Goal: Ask a question

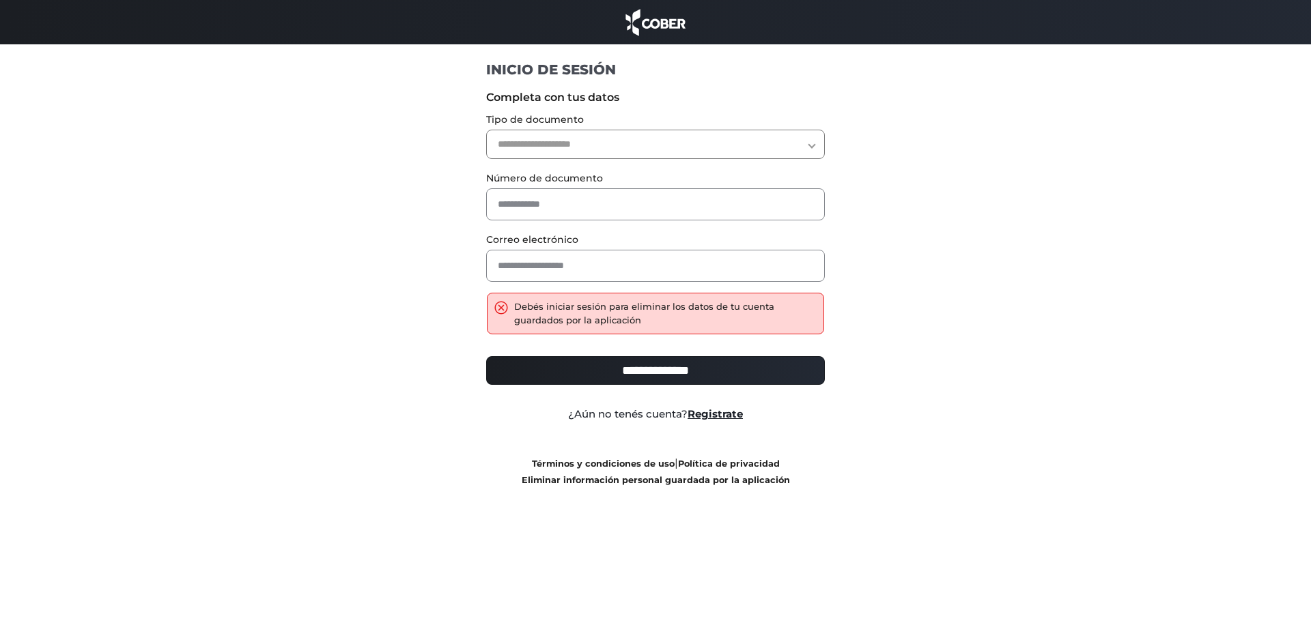
click at [509, 141] on select "**********" at bounding box center [655, 144] width 339 height 29
select select "***"
click at [486, 130] on select "**********" at bounding box center [655, 144] width 339 height 29
click at [506, 208] on input "text" at bounding box center [655, 204] width 339 height 32
type input "*"
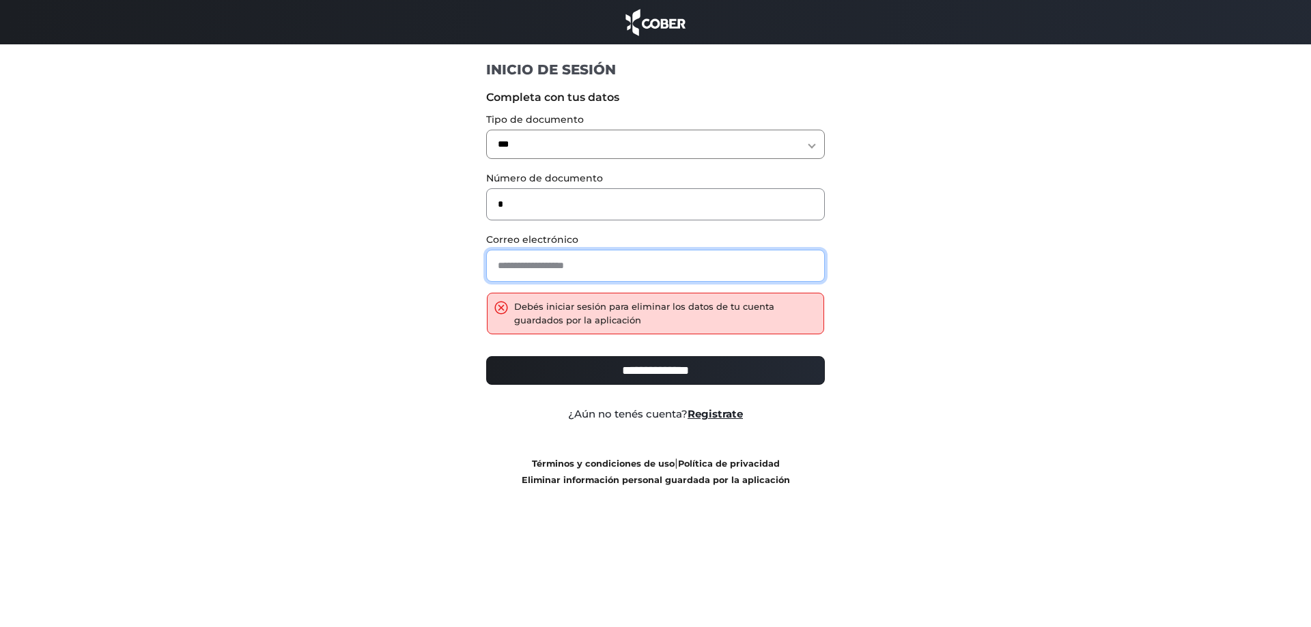
click at [505, 268] on input "email" at bounding box center [655, 266] width 339 height 32
type input "*"
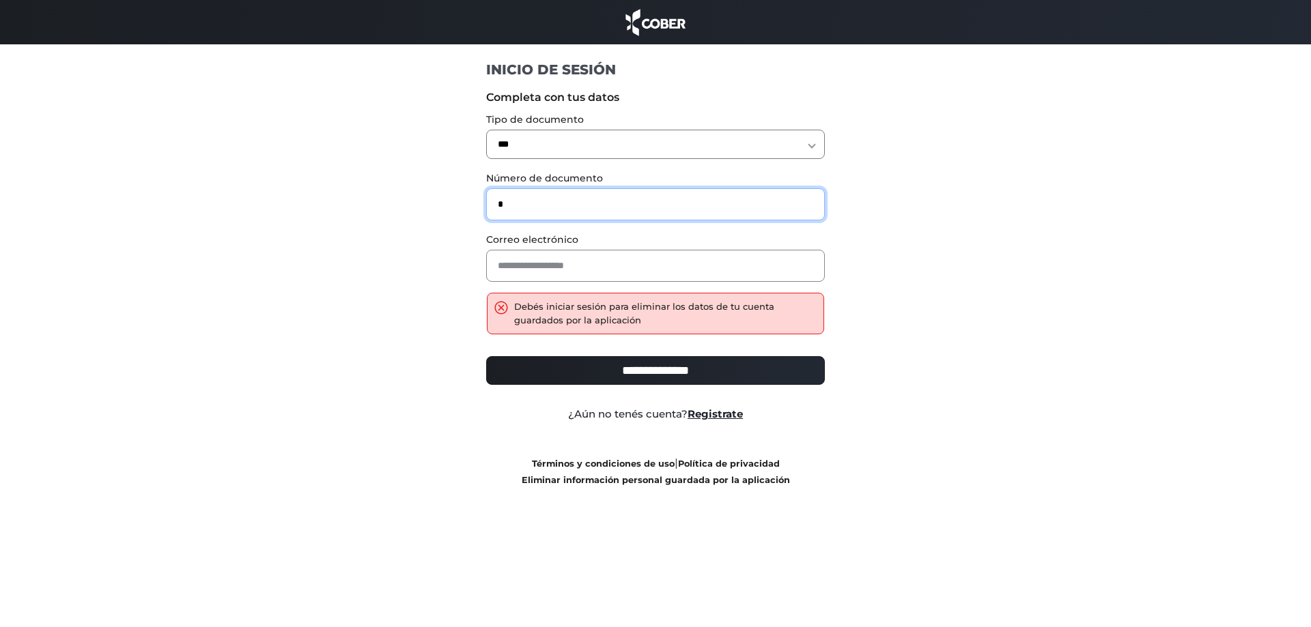
click at [508, 205] on input "*" at bounding box center [655, 204] width 339 height 32
click at [493, 206] on input "*" at bounding box center [655, 204] width 339 height 32
type input "*"
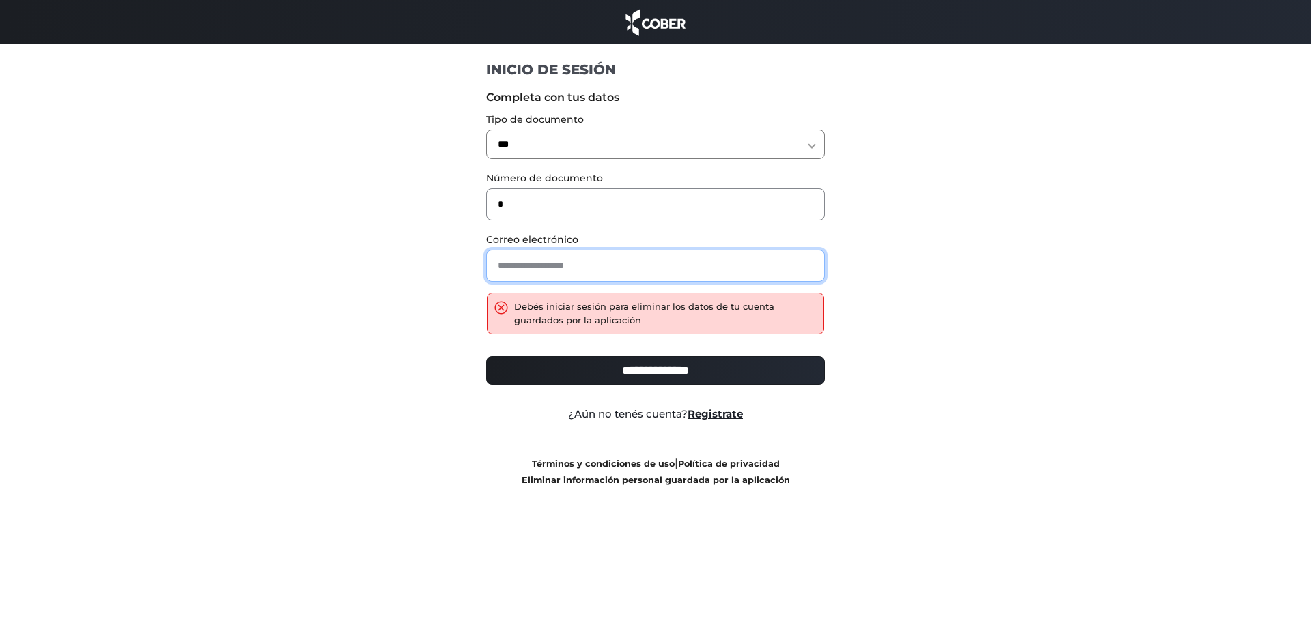
click at [501, 265] on input "email" at bounding box center [655, 266] width 339 height 32
click at [528, 267] on input "**********" at bounding box center [655, 266] width 339 height 32
type input "**********"
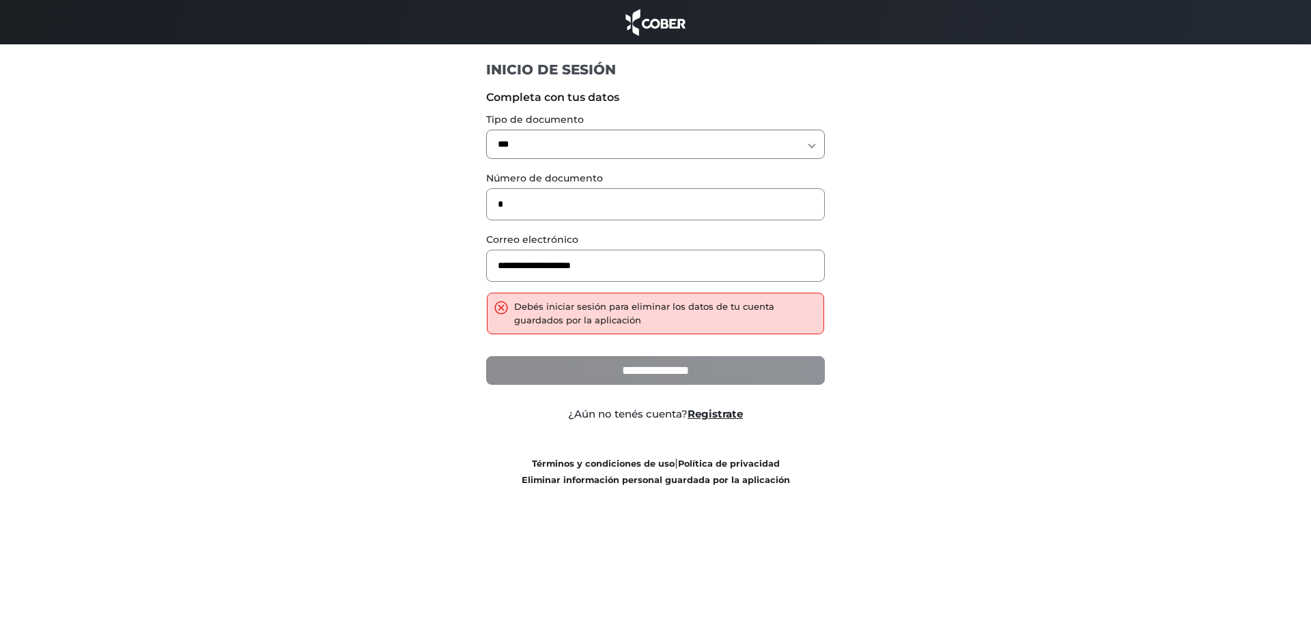
click at [660, 373] on input "**********" at bounding box center [655, 370] width 339 height 29
type input "**********"
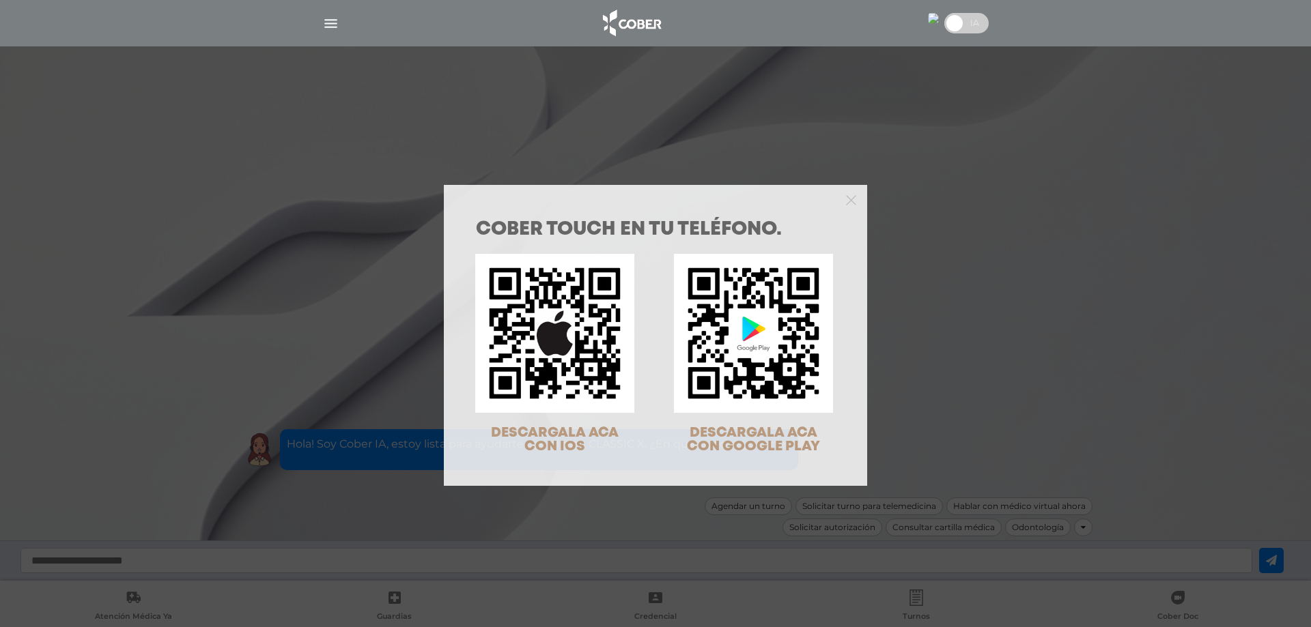
click at [333, 22] on div "COBER TOUCH en tu teléfono. DESCARGALA ACA CON IOS DESCARGALA ACA CON GOOGLE PL…" at bounding box center [655, 313] width 1311 height 627
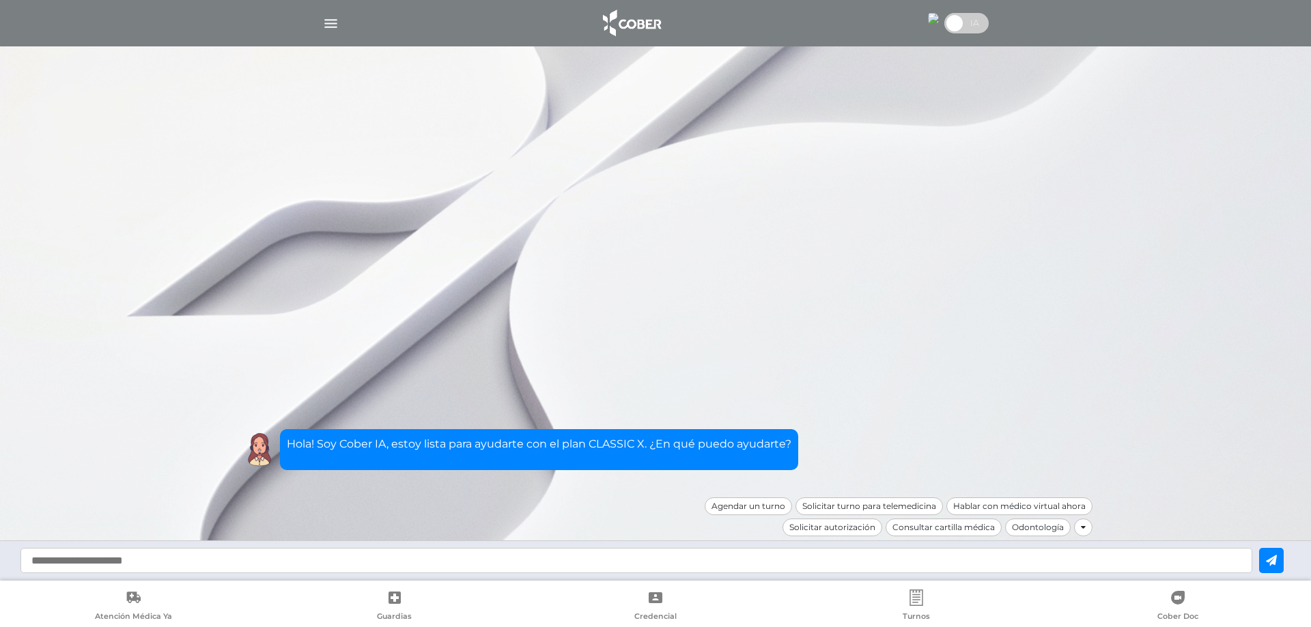
click at [70, 567] on input "text" at bounding box center [635, 560] width 1231 height 25
click at [29, 560] on input "text" at bounding box center [635, 560] width 1231 height 25
click at [51, 555] on input "text" at bounding box center [635, 560] width 1231 height 25
type input "**********"
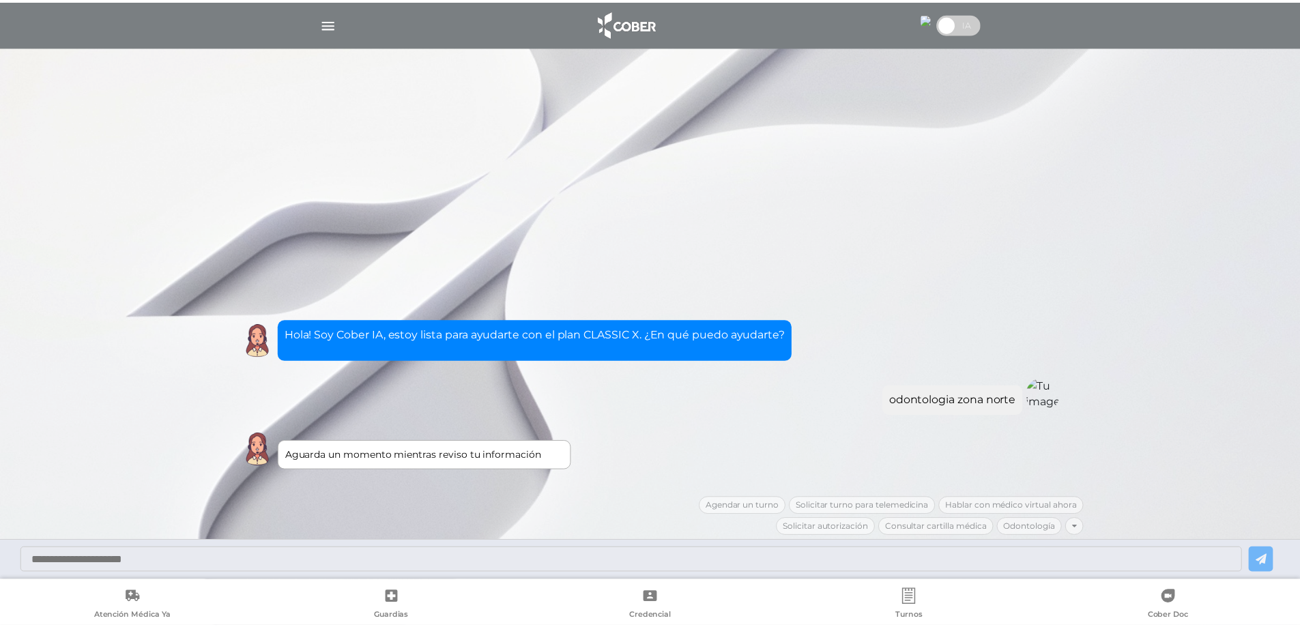
scroll to position [74, 0]
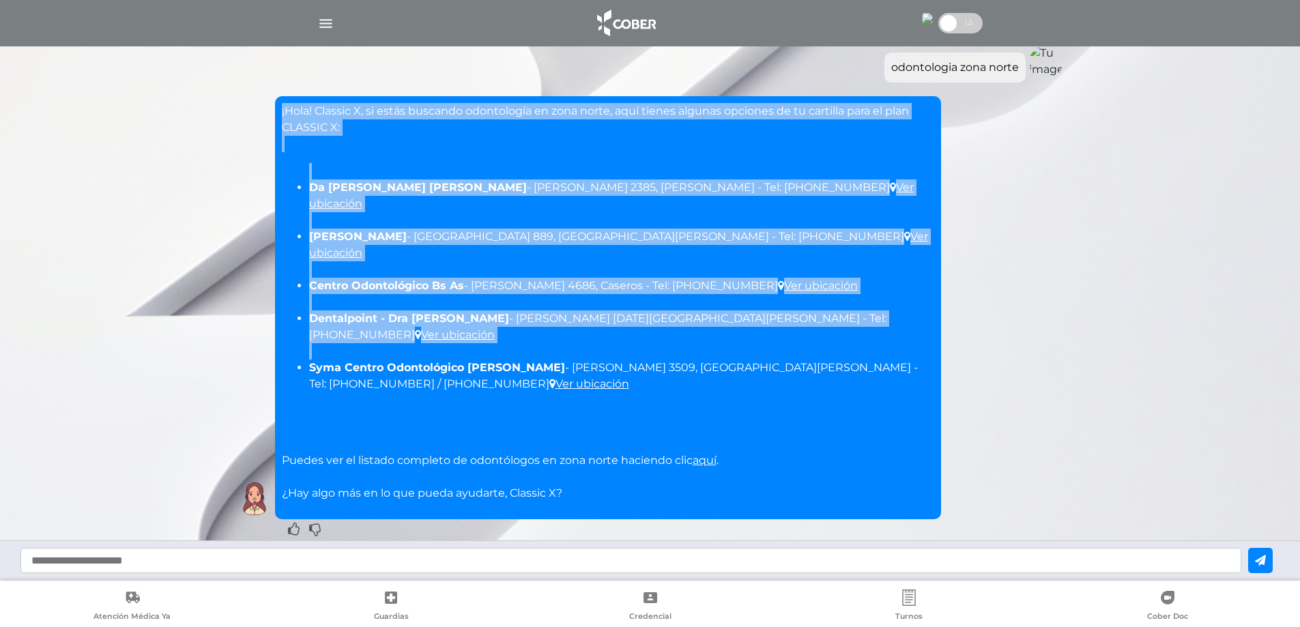
drag, startPoint x: 282, startPoint y: 108, endPoint x: 771, endPoint y: 353, distance: 546.8
click at [771, 353] on div "¡Hola! Classic X, si estás buscando odontología en zona norte, aquí tienes algu…" at bounding box center [608, 302] width 653 height 399
click at [700, 454] on link "aquí" at bounding box center [705, 460] width 24 height 13
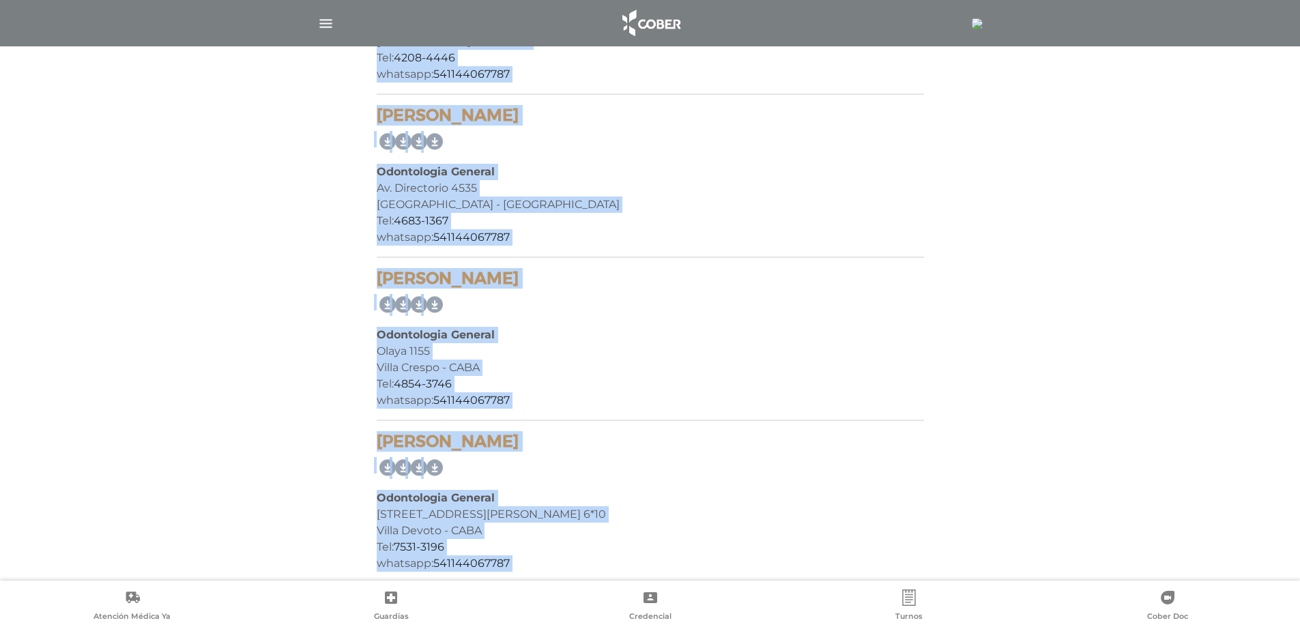
scroll to position [11493, 0]
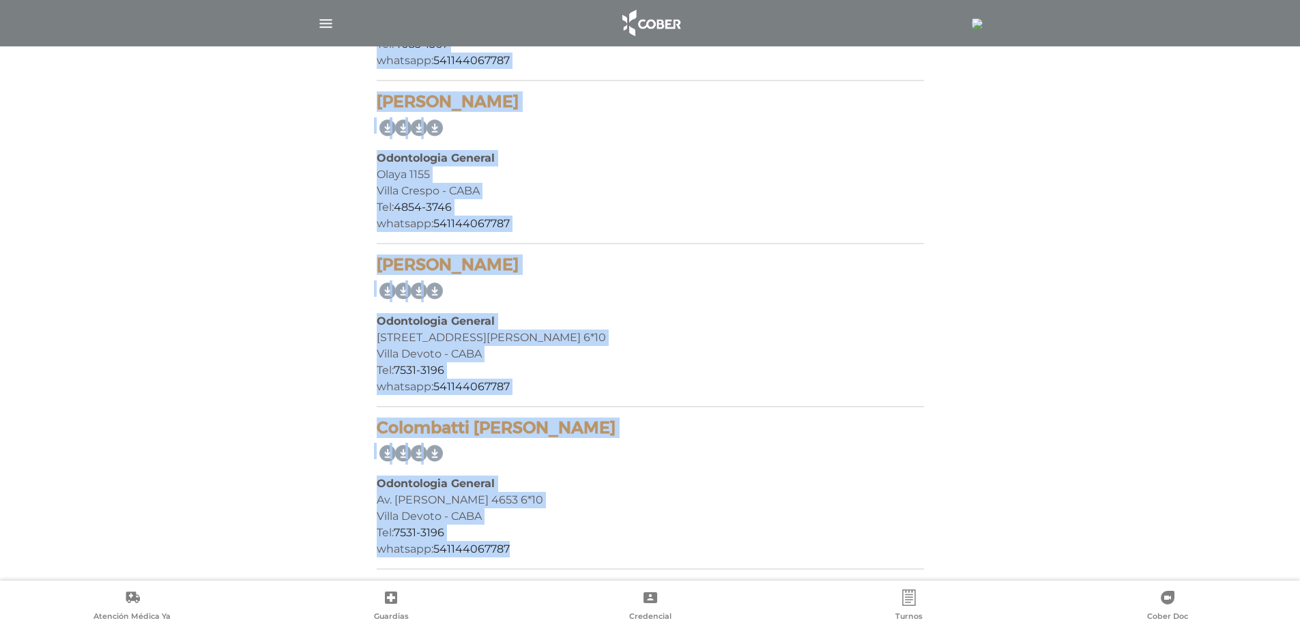
drag, startPoint x: 367, startPoint y: 341, endPoint x: 643, endPoint y: 641, distance: 407.8
copy div "Clinica Odontologica St Leger Odontologia General Av. Triunvirato 4096 Villa Ur…"
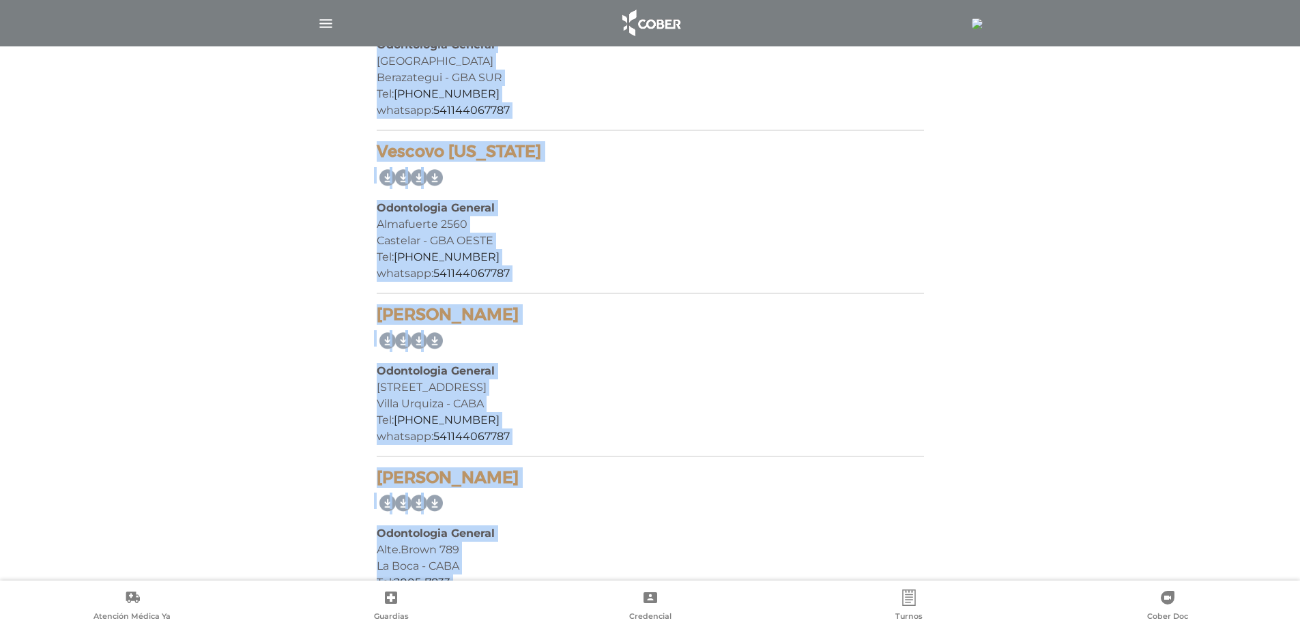
scroll to position [0, 0]
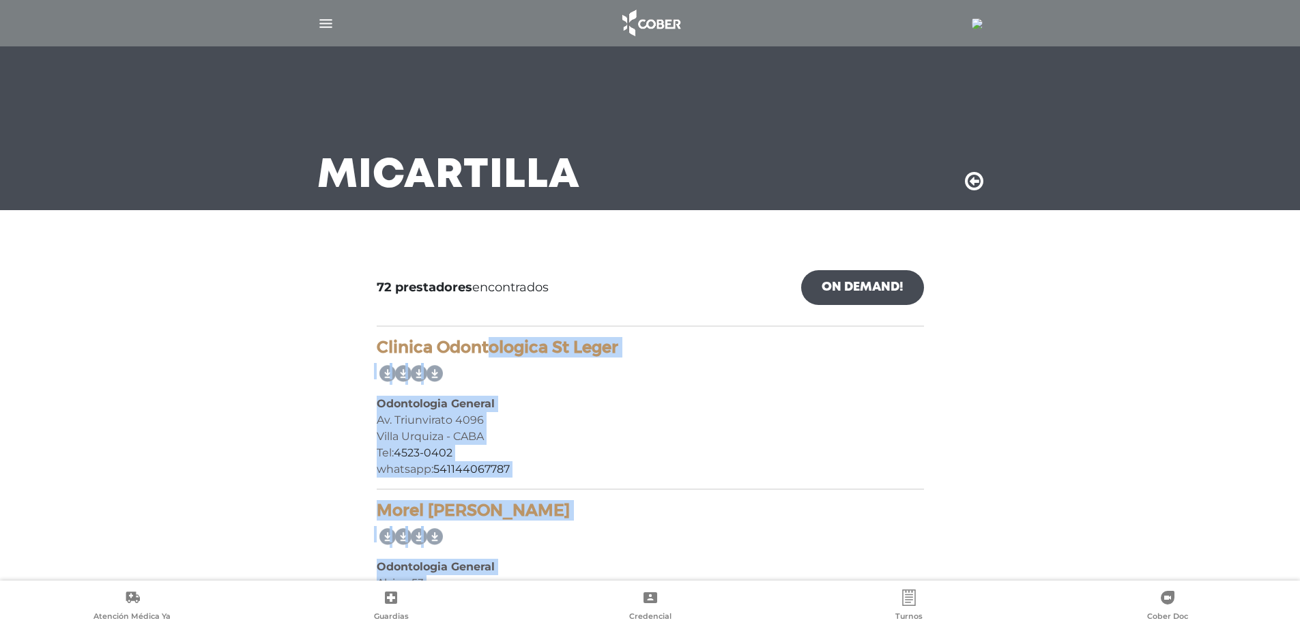
click at [971, 178] on icon at bounding box center [974, 182] width 18 height 22
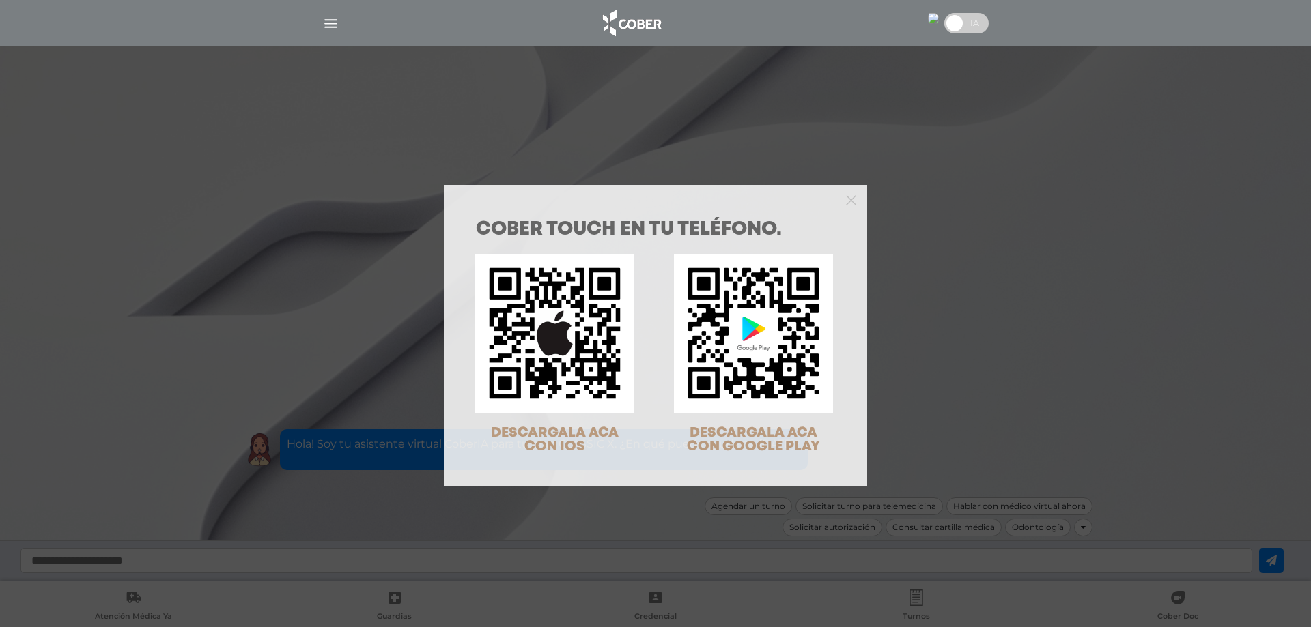
click at [252, 556] on div "COBER TOUCH en tu teléfono. DESCARGALA ACA CON IOS DESCARGALA ACA CON GOOGLE PL…" at bounding box center [655, 313] width 1311 height 627
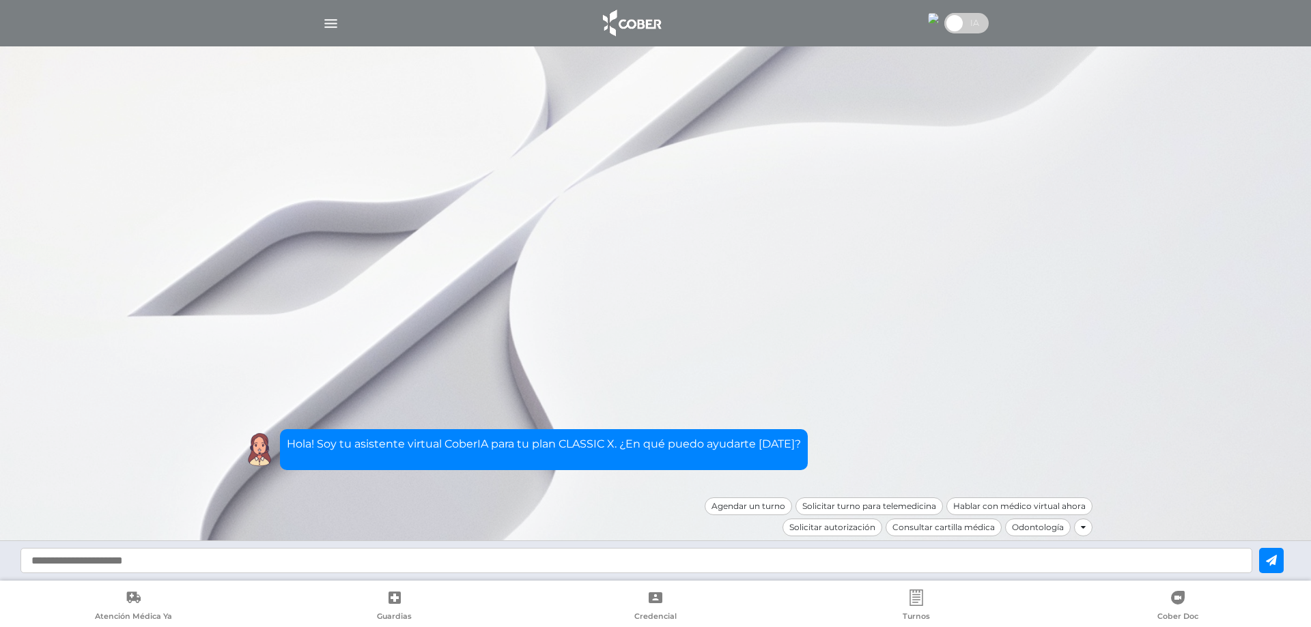
click at [70, 562] on input "text" at bounding box center [635, 560] width 1231 height 25
type input "**********"
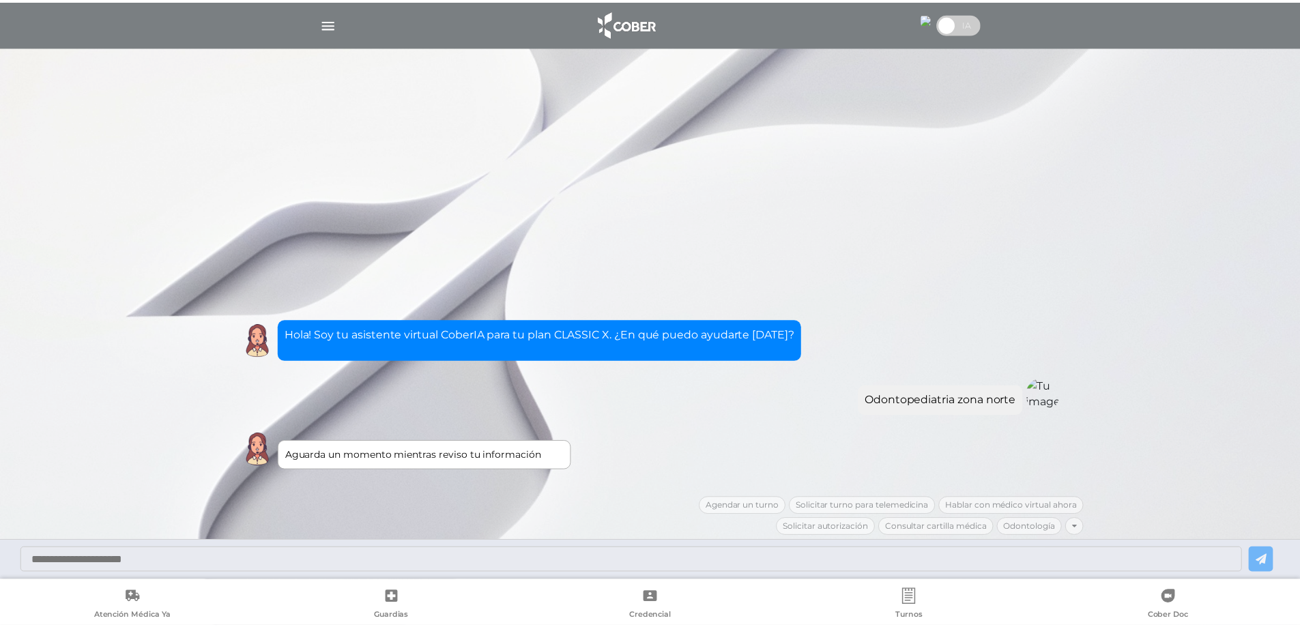
scroll to position [20, 0]
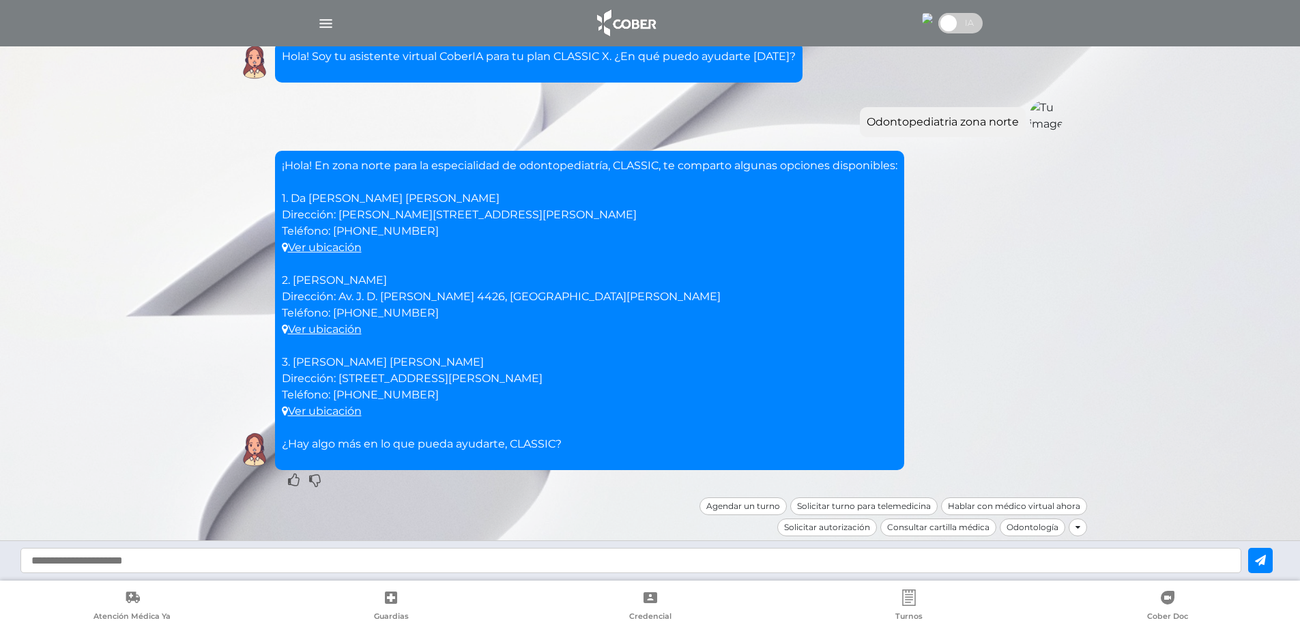
drag, startPoint x: 282, startPoint y: 167, endPoint x: 691, endPoint y: 414, distance: 478.0
click at [691, 414] on p "¡Hola! En zona norte para la especialidad de odontopediatría, CLASSIC, te compa…" at bounding box center [590, 305] width 616 height 295
copy p "¡Hola! En zona norte para la especialidad de odontopediatría, CLASSIC, te compa…"
click at [143, 556] on input "text" at bounding box center [630, 560] width 1221 height 25
click at [1023, 343] on div "¡Hola! En zona norte para la especialidad de odontopediatría, CLASSIC, te compa…" at bounding box center [650, 310] width 833 height 319
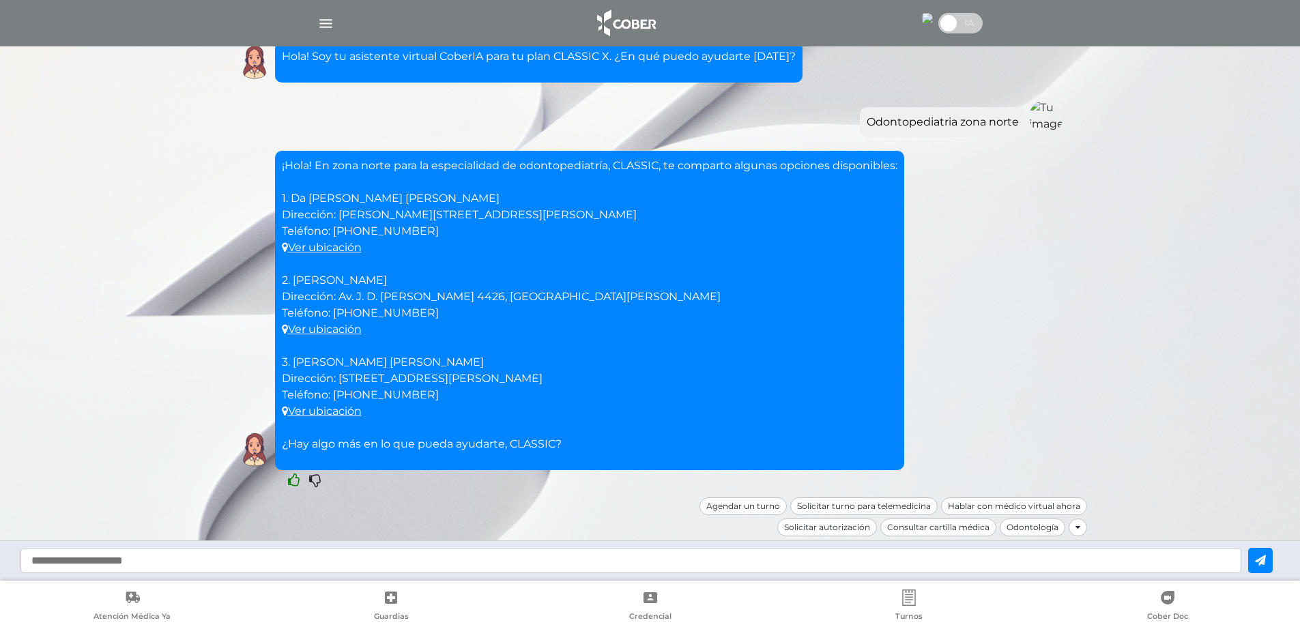
click at [295, 480] on icon at bounding box center [294, 481] width 12 height 14
click at [926, 152] on div "¡Hola! En zona norte para la especialidad de odontopediatría, CLASSIC, te compa…" at bounding box center [651, 238] width 874 height 517
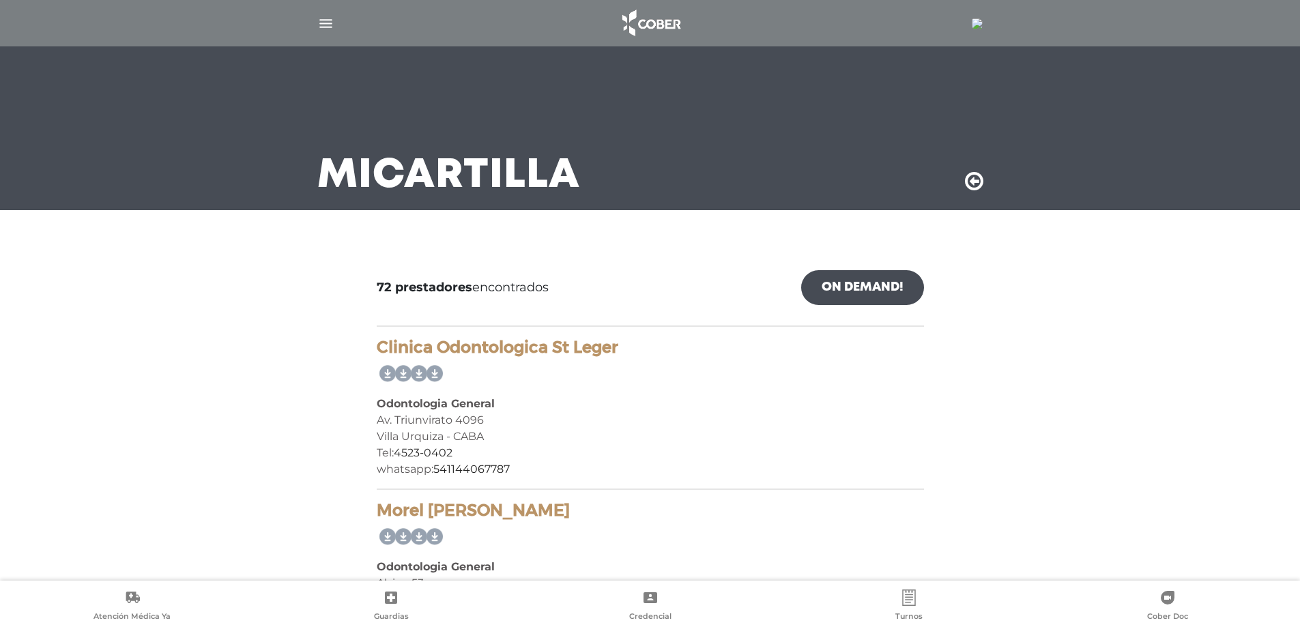
click at [970, 179] on icon at bounding box center [974, 182] width 18 height 22
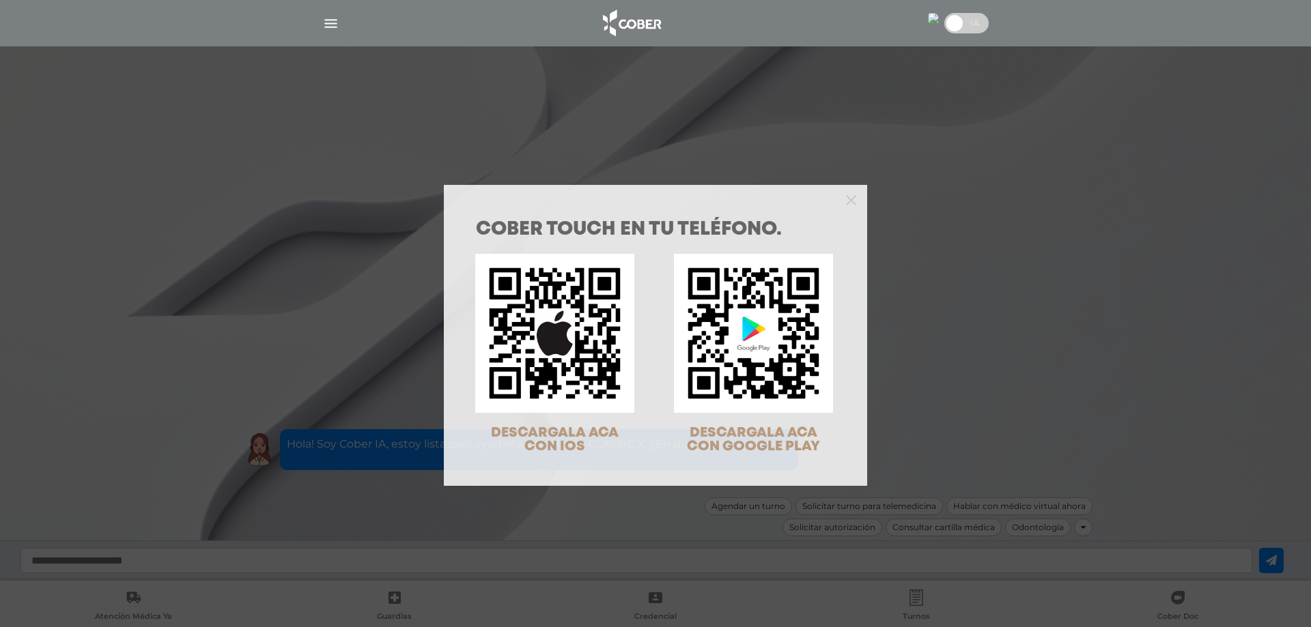
click at [103, 562] on div "COBER TOUCH en tu teléfono. DESCARGALA ACA CON IOS DESCARGALA ACA CON GOOGLE PL…" at bounding box center [655, 313] width 1311 height 627
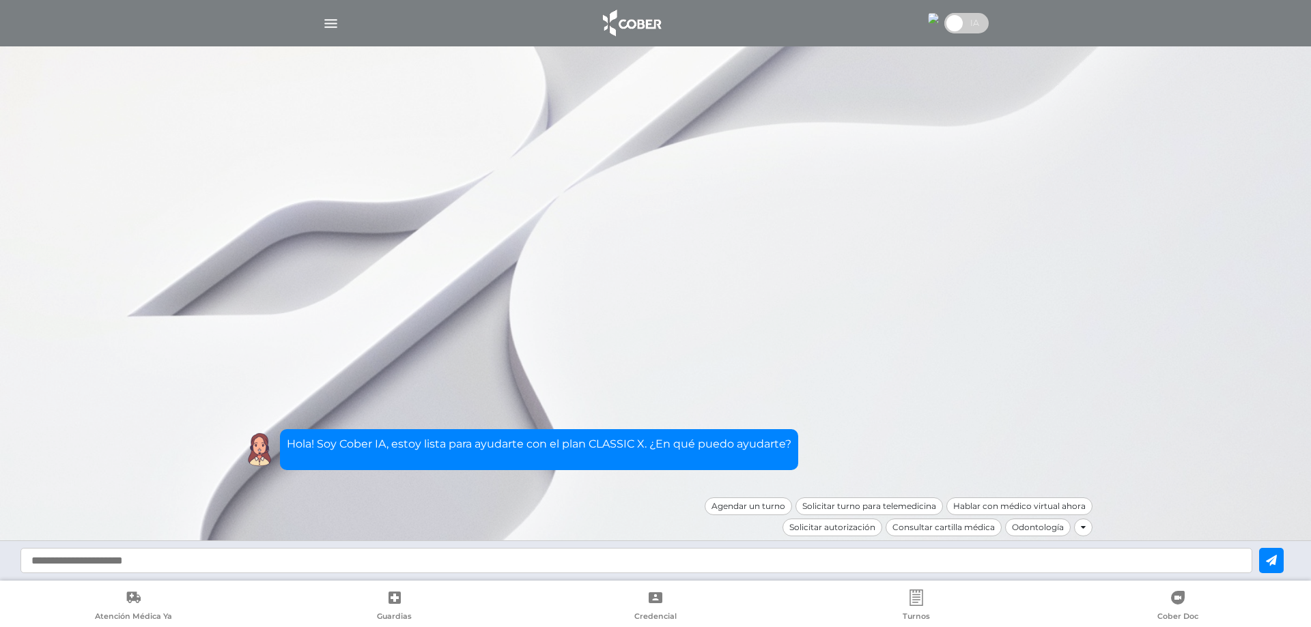
click at [98, 562] on input "text" at bounding box center [635, 560] width 1231 height 25
type input "**********"
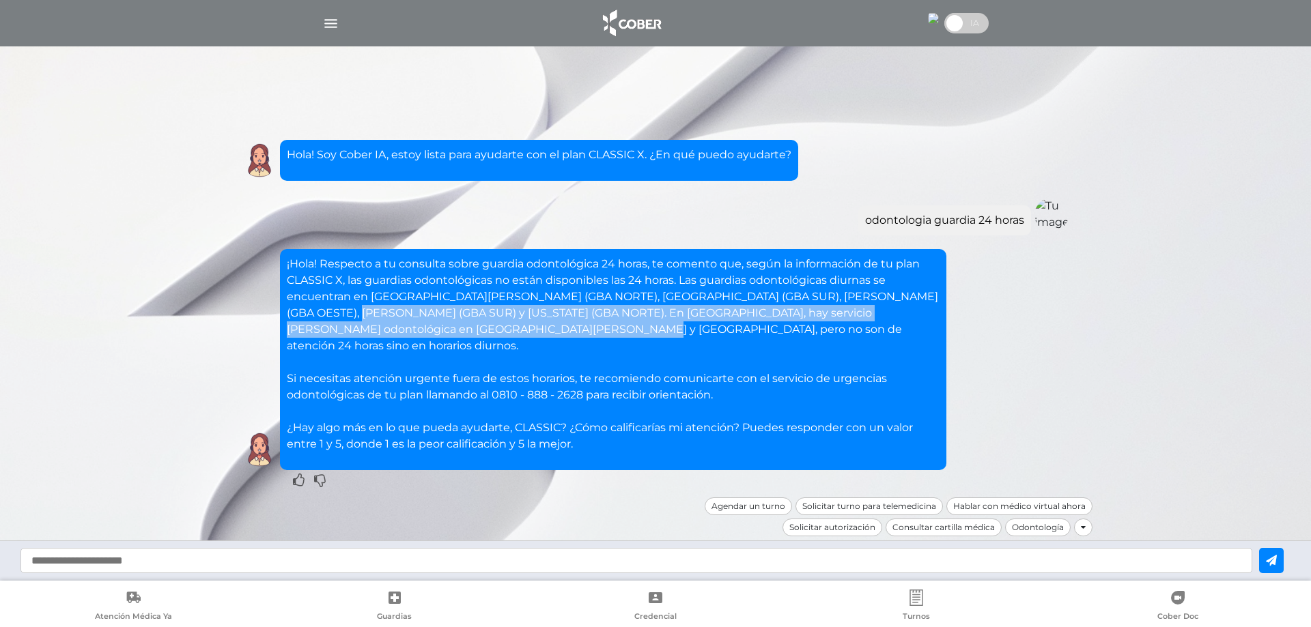
drag, startPoint x: 330, startPoint y: 328, endPoint x: 468, endPoint y: 341, distance: 138.5
click at [468, 341] on p "¡Hola! Respecto a tu consulta sobre guardia odontológica 24 horas, te comento q…" at bounding box center [613, 354] width 653 height 197
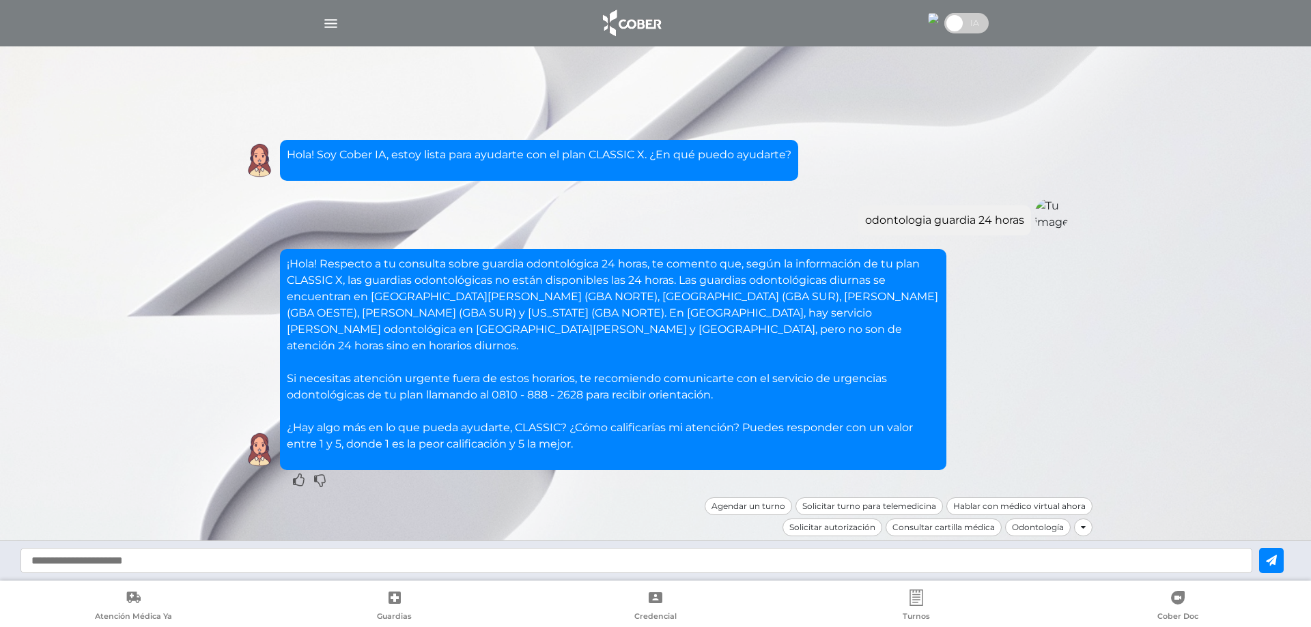
click at [623, 362] on p "¡Hola! Respecto a tu consulta sobre guardia odontológica 24 horas, te comento q…" at bounding box center [613, 354] width 653 height 197
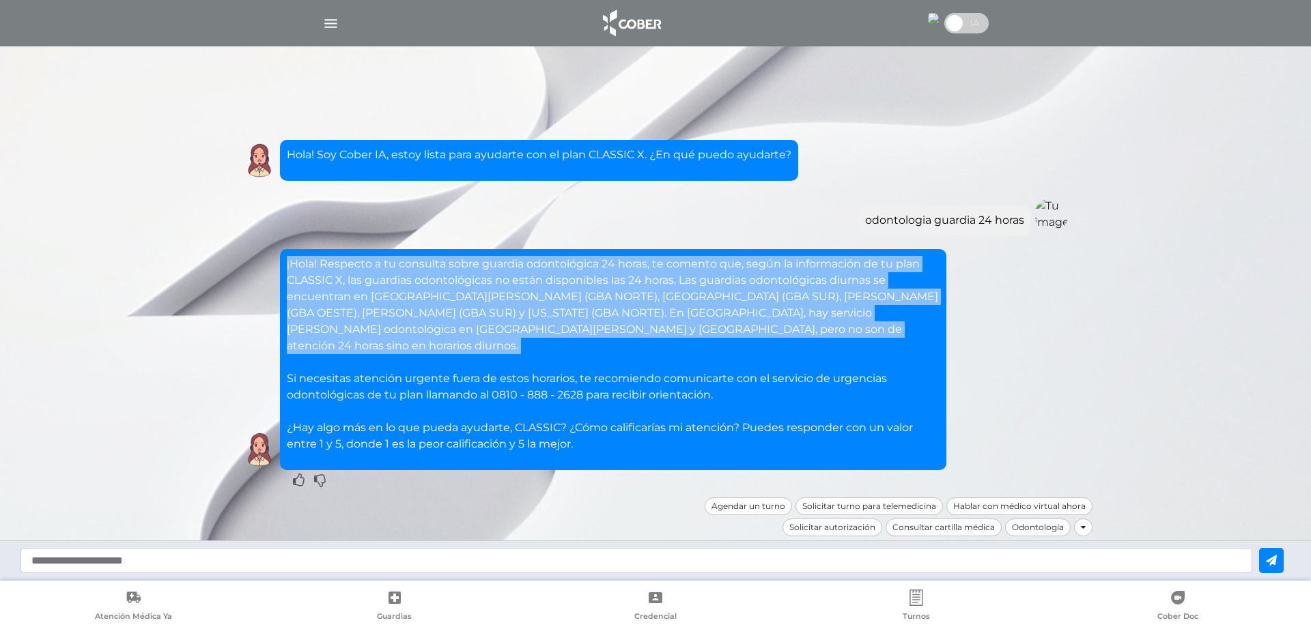
drag, startPoint x: 288, startPoint y: 278, endPoint x: 526, endPoint y: 358, distance: 250.6
click at [526, 358] on p "¡Hola! Respecto a tu consulta sobre guardia odontológica 24 horas, te comento q…" at bounding box center [613, 354] width 653 height 197
copy p "¡Hola! Respecto a tu consulta sobre guardia odontológica 24 horas, te comento q…"
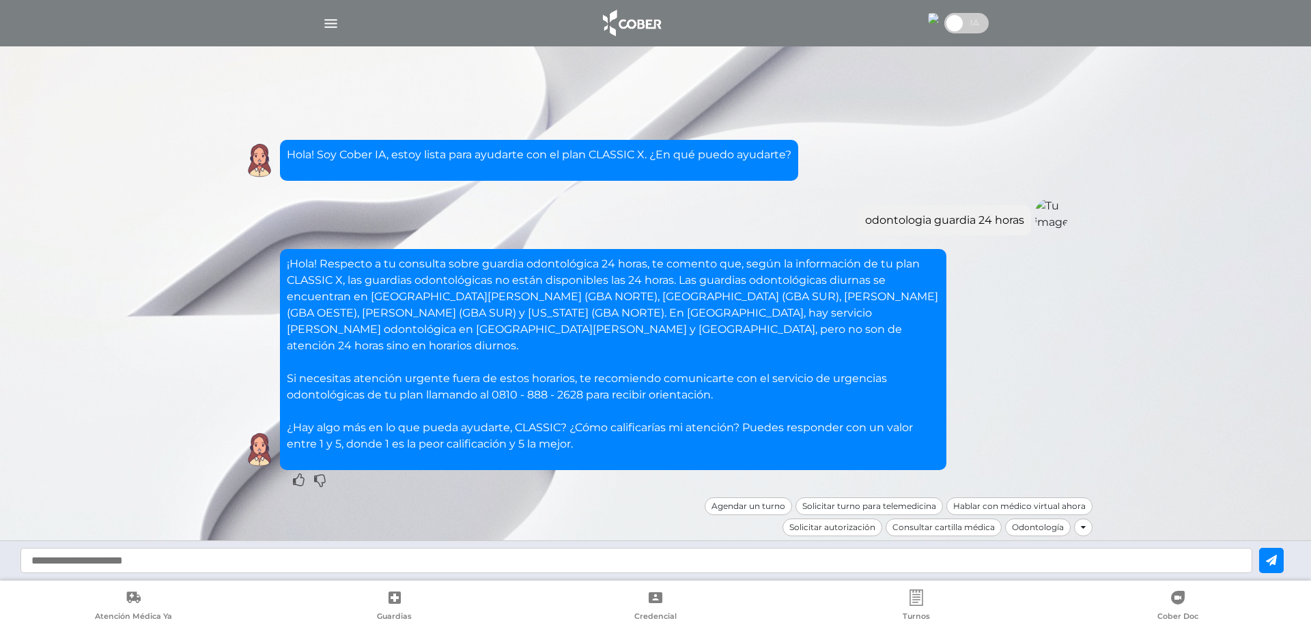
click at [36, 559] on input "text" at bounding box center [635, 560] width 1231 height 25
